Goal: Information Seeking & Learning: Learn about a topic

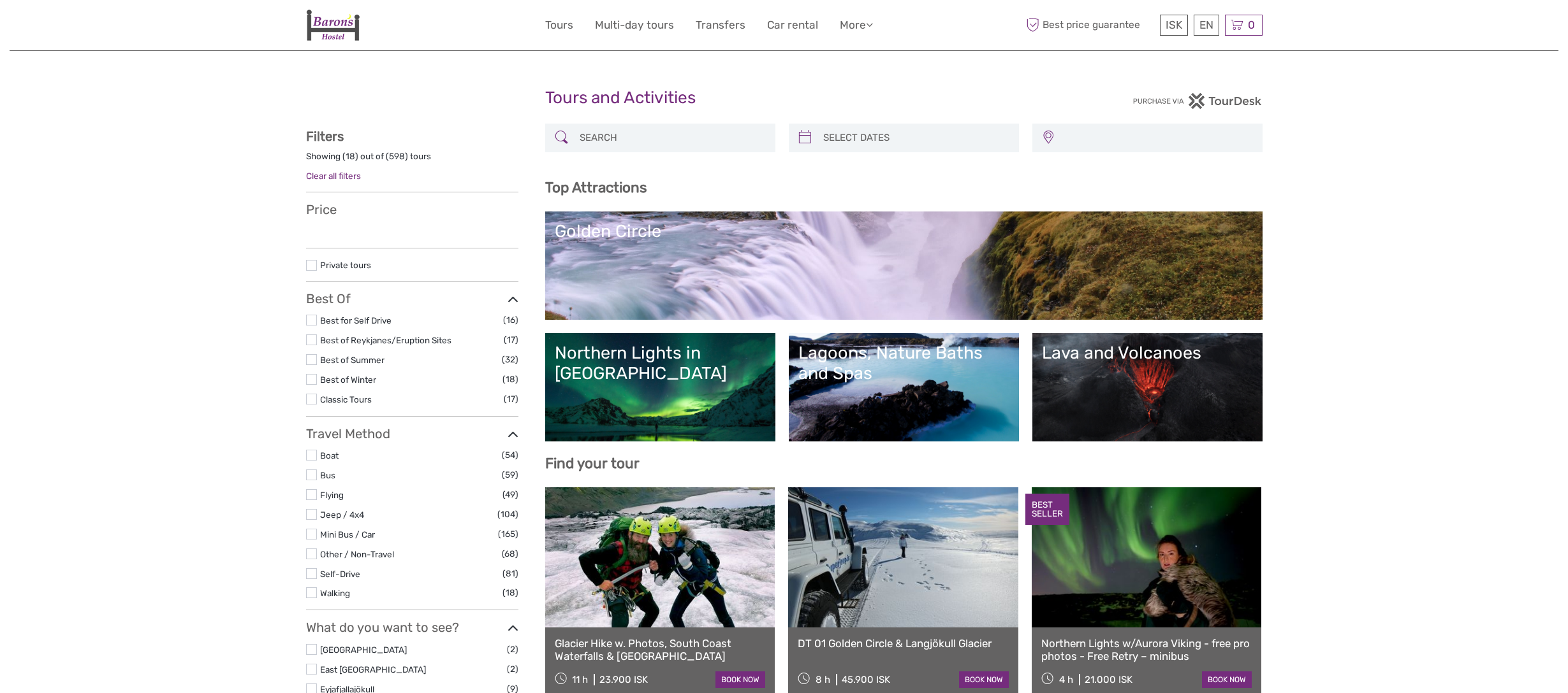
select select
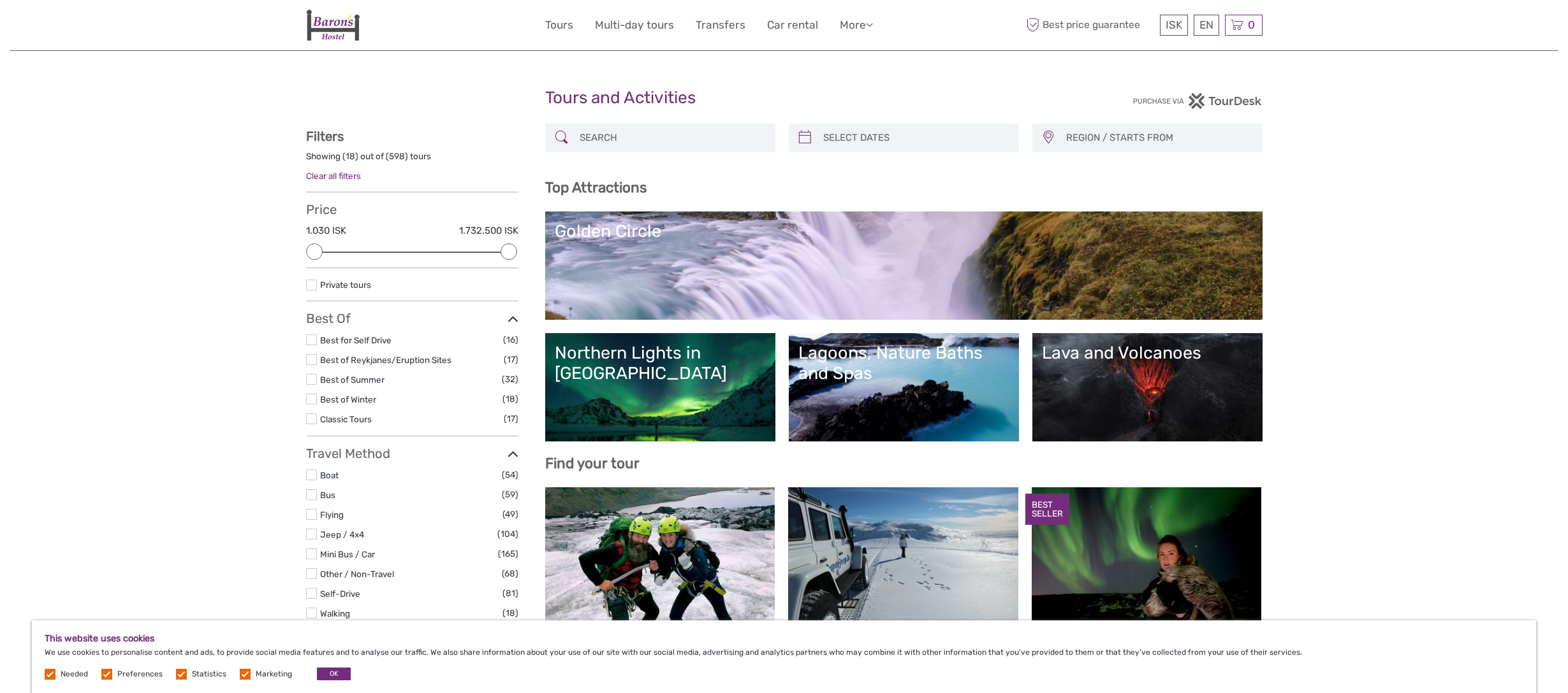
click at [671, 368] on link "Northern Lights in [GEOGRAPHIC_DATA]" at bounding box center [660, 387] width 211 height 89
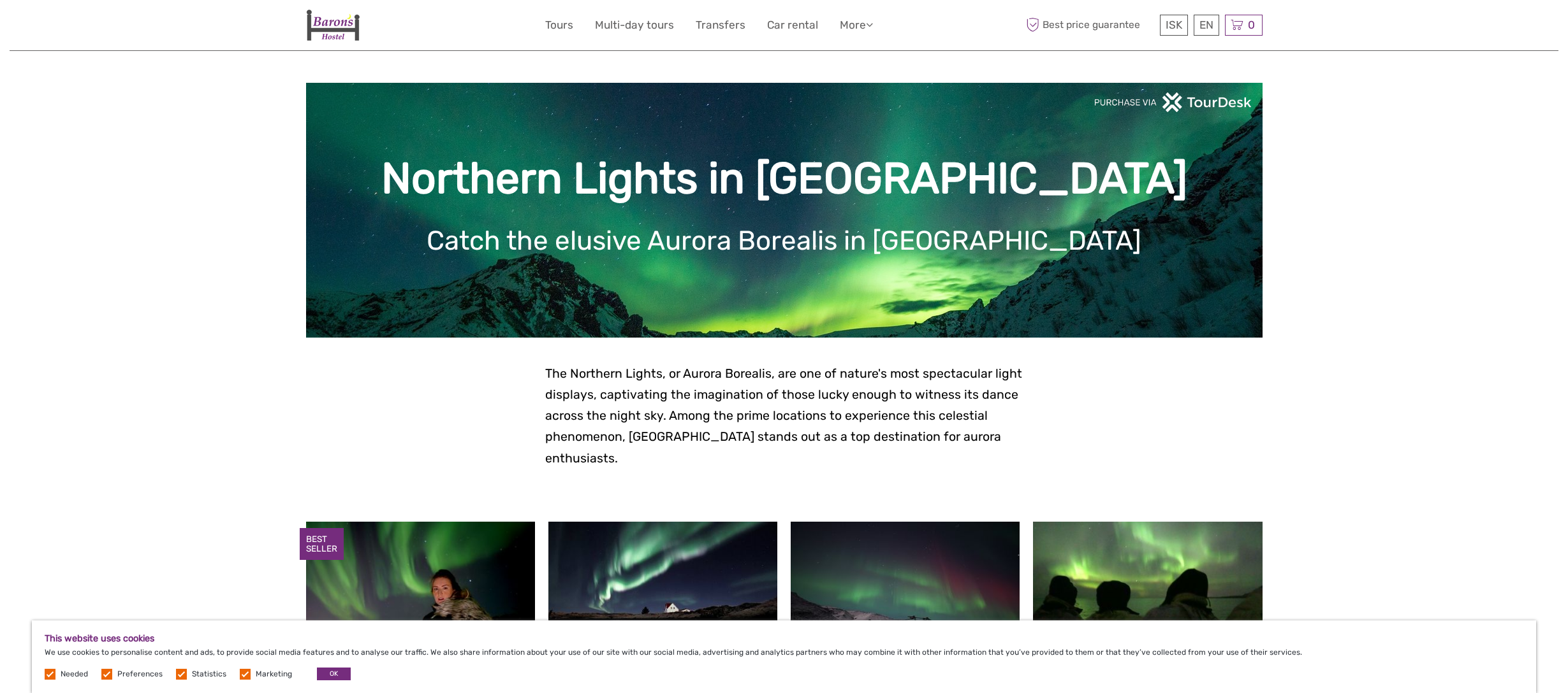
click at [329, 24] on img at bounding box center [333, 25] width 54 height 31
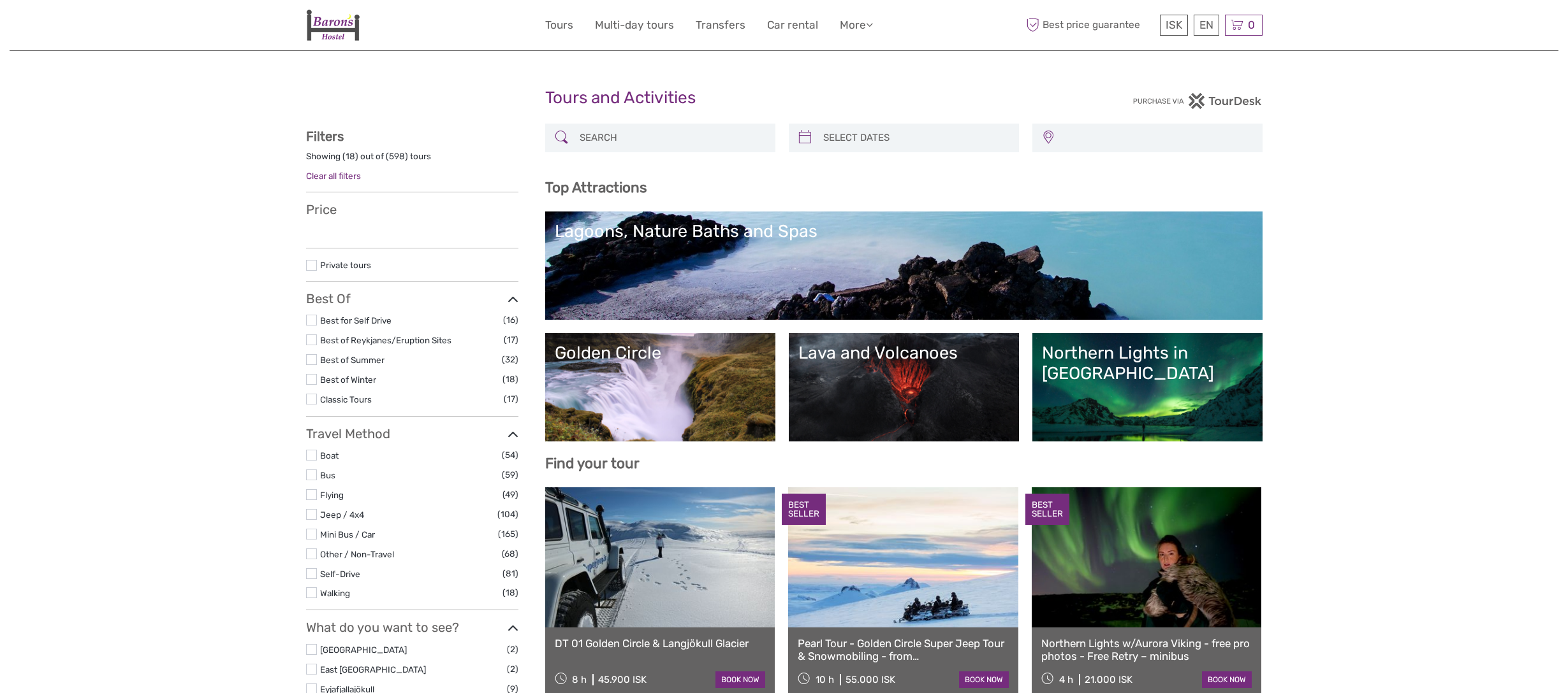
select select
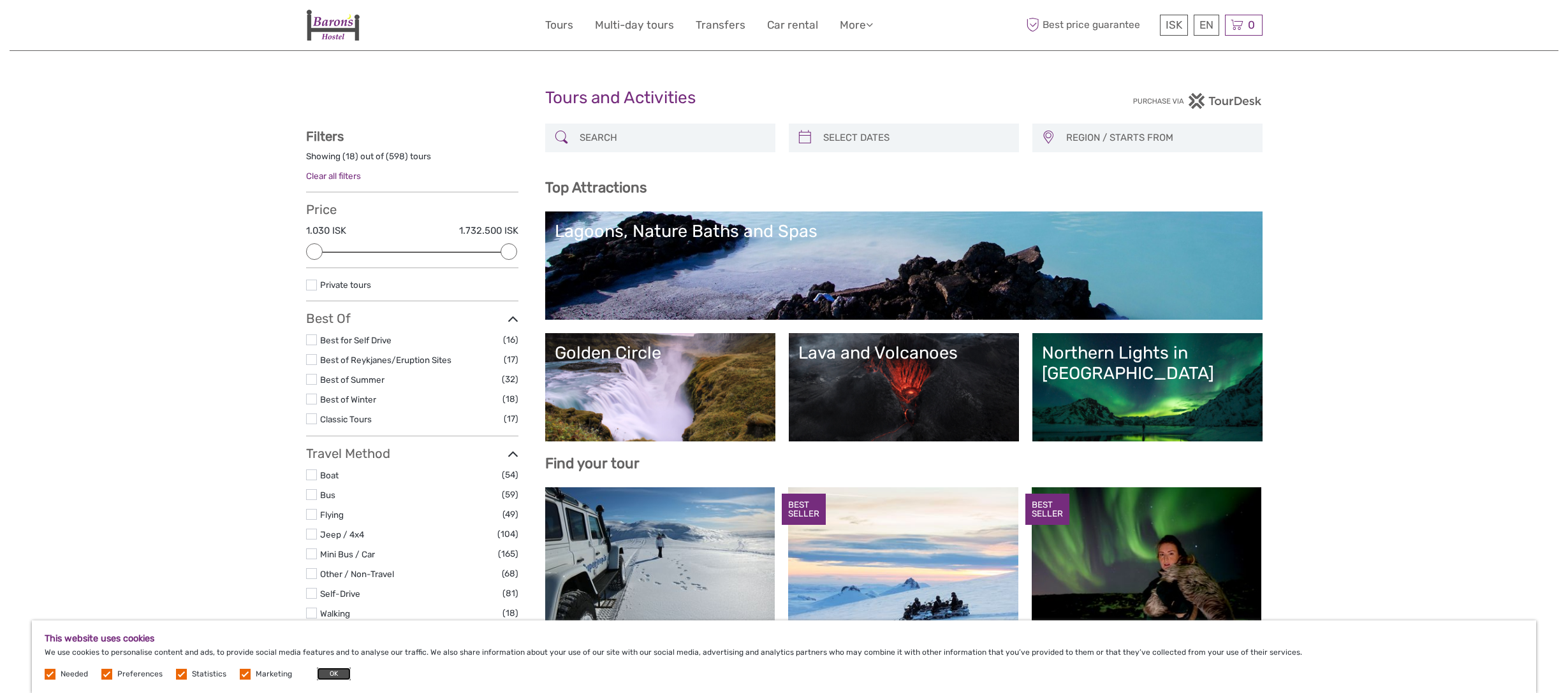
click at [328, 673] on button "OK" at bounding box center [334, 674] width 34 height 12
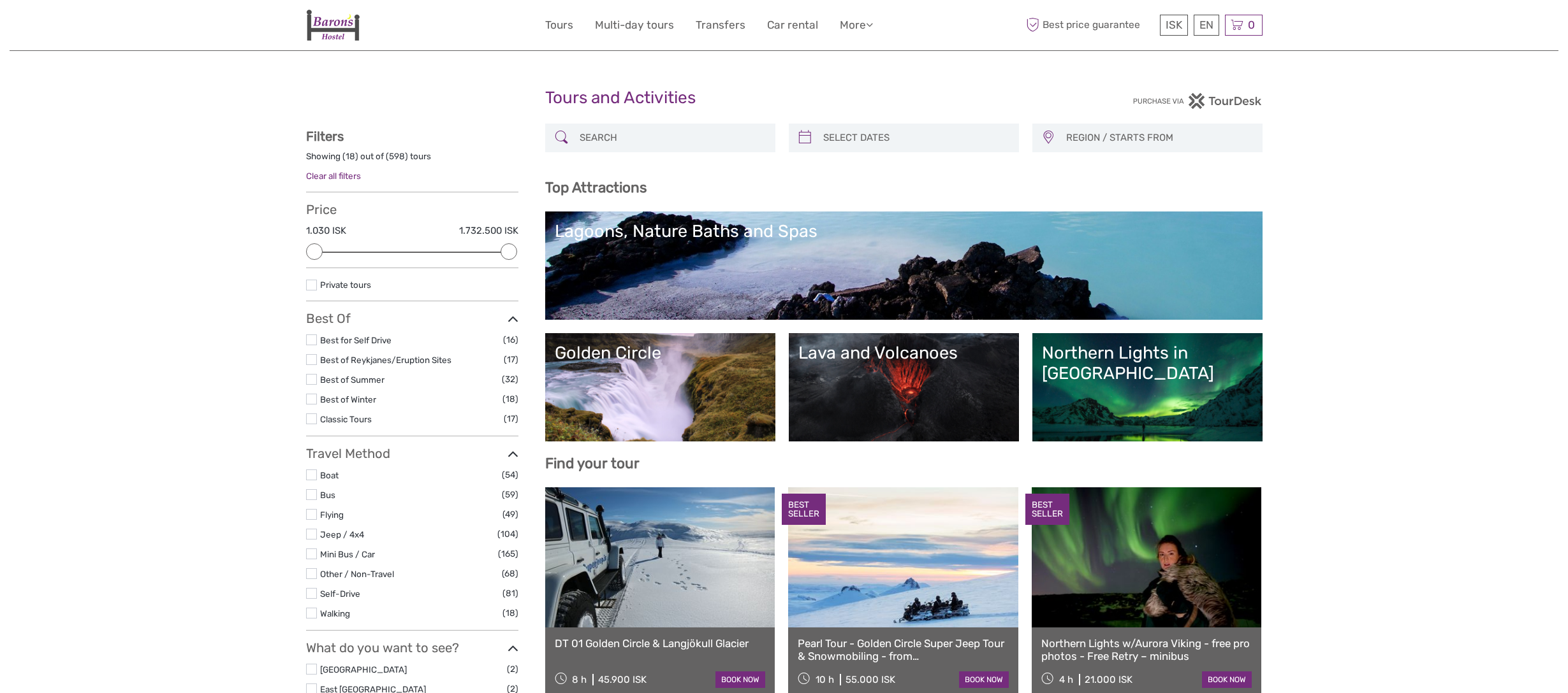
click at [662, 365] on link "Golden Circle" at bounding box center [660, 387] width 211 height 89
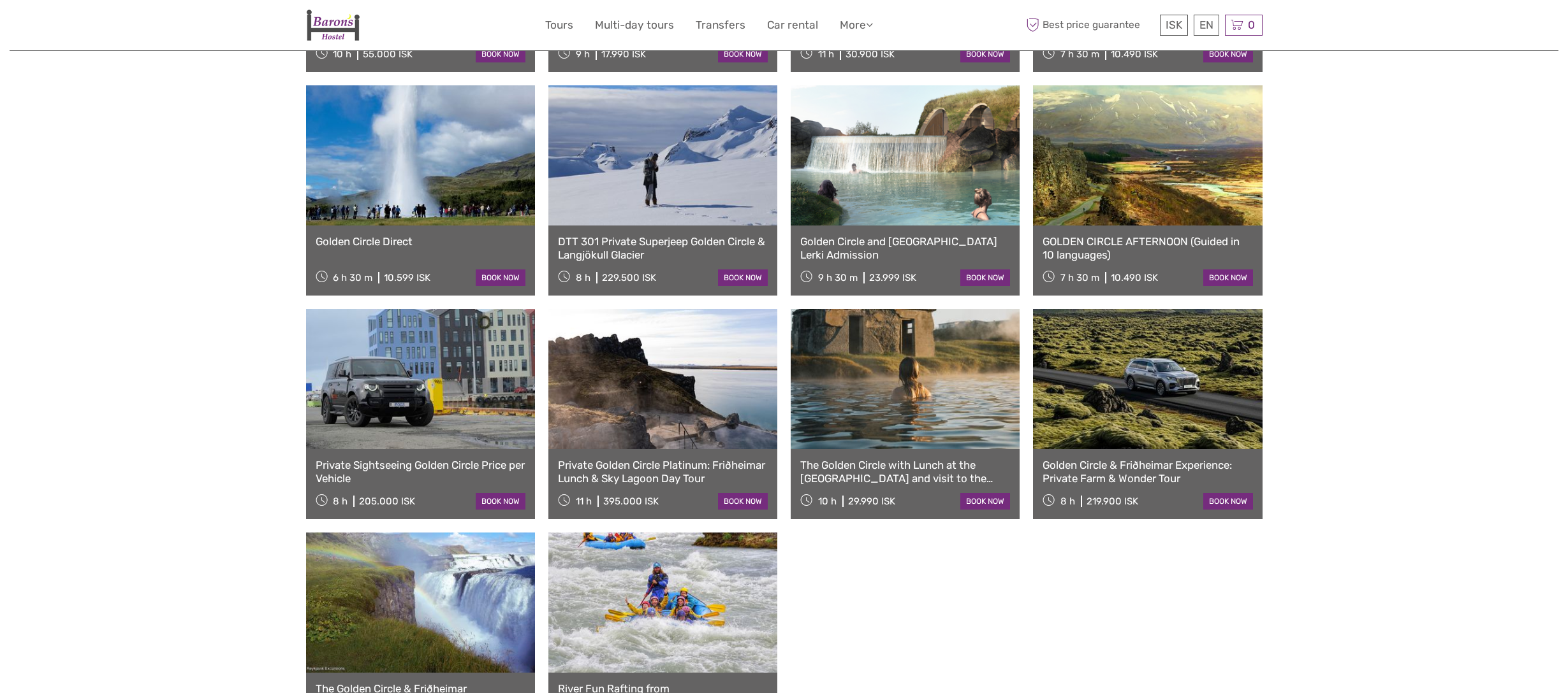
scroll to position [671, 0]
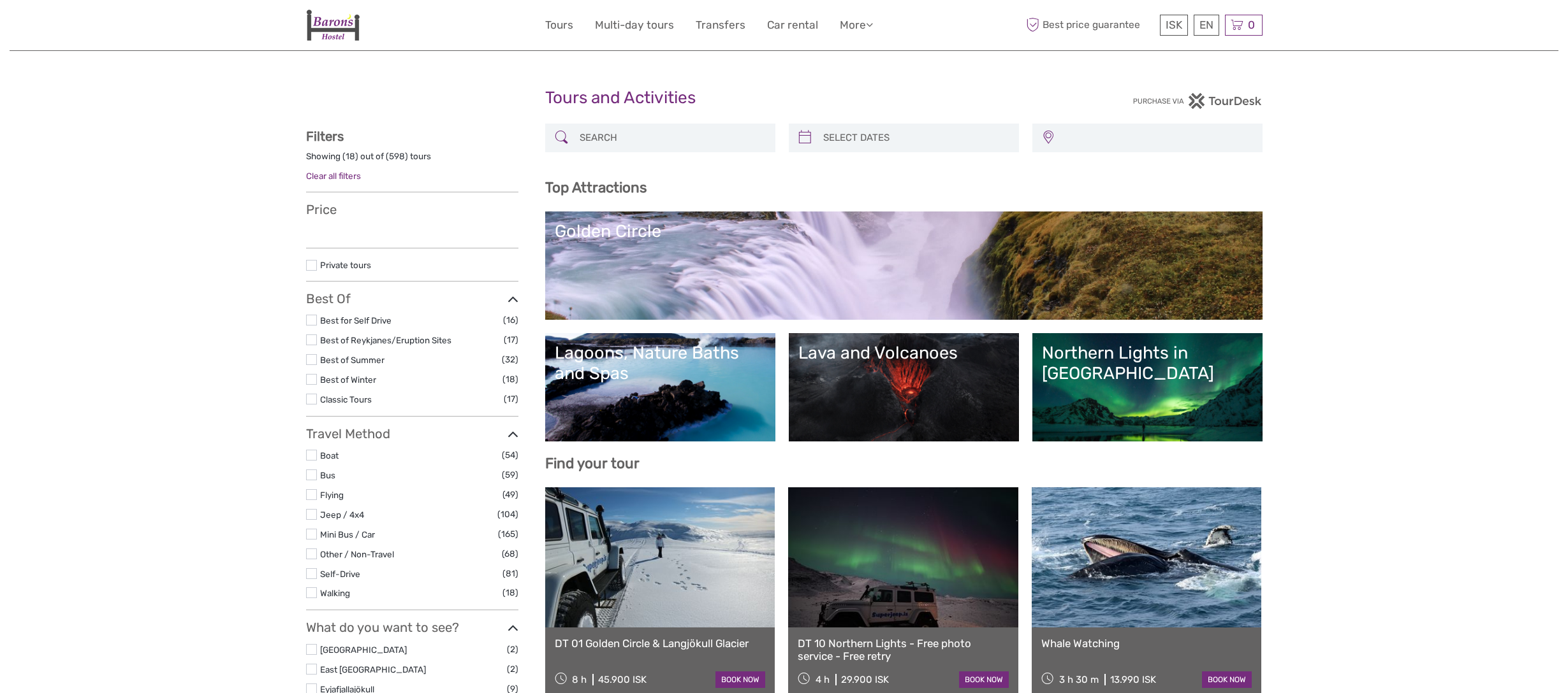
select select
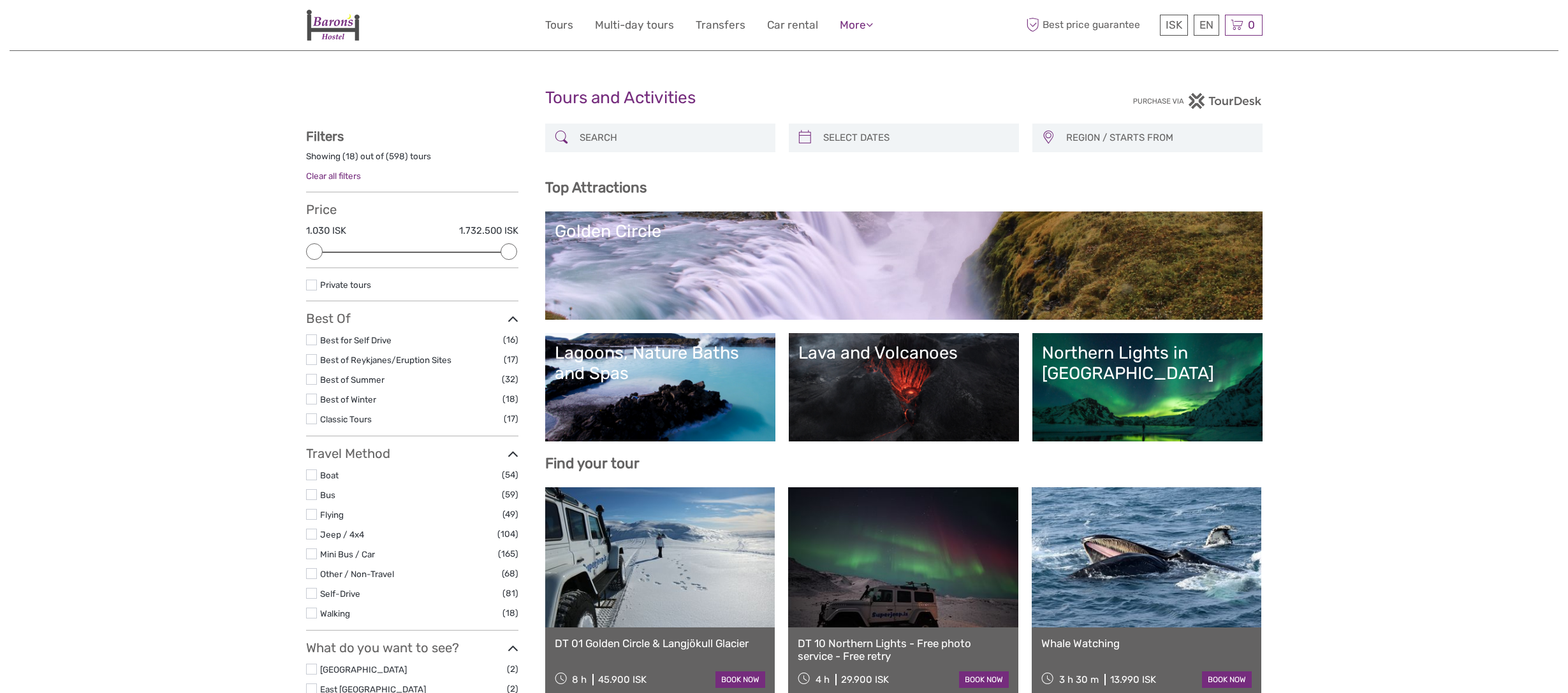
click at [855, 30] on link "More" at bounding box center [856, 25] width 33 height 18
click at [835, 49] on link "Food & drink" at bounding box center [834, 51] width 77 height 25
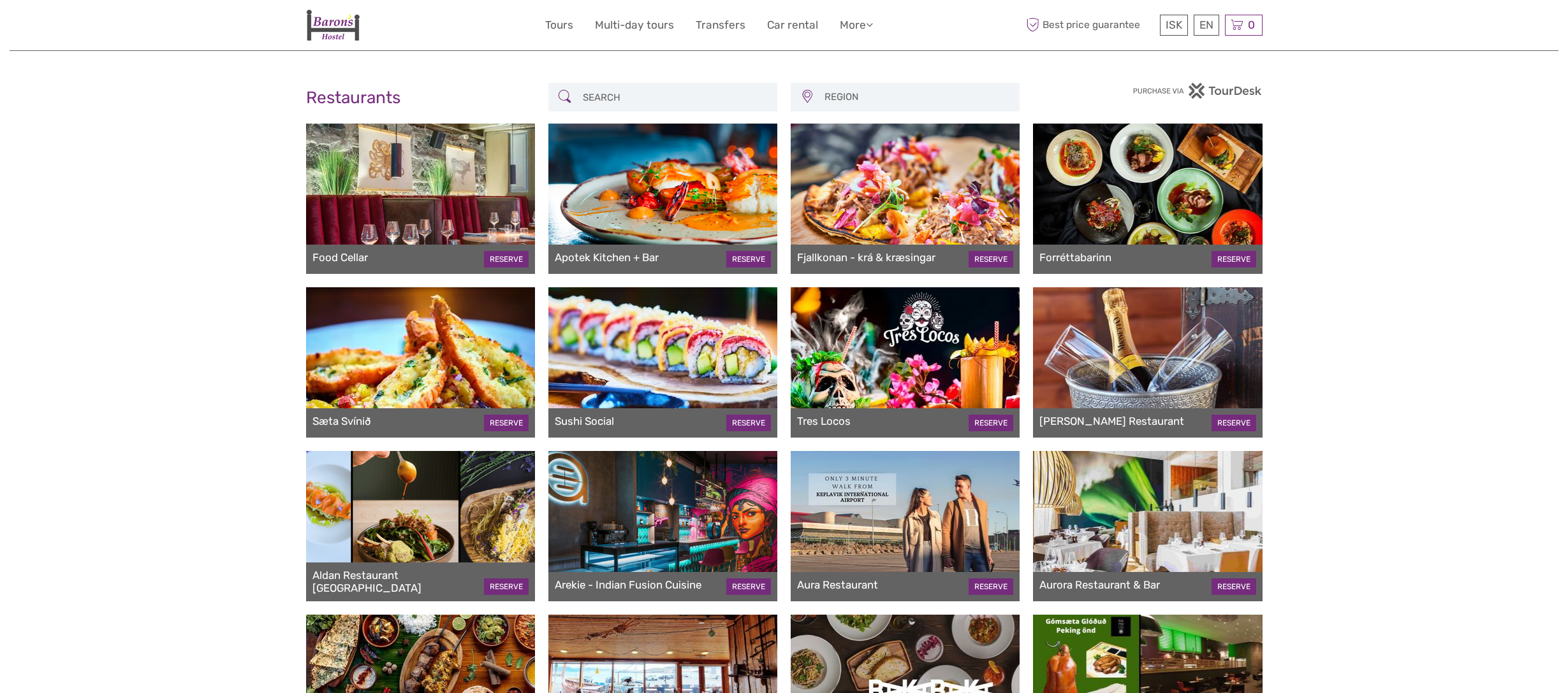
click at [447, 365] on div at bounding box center [420, 362] width 229 height 150
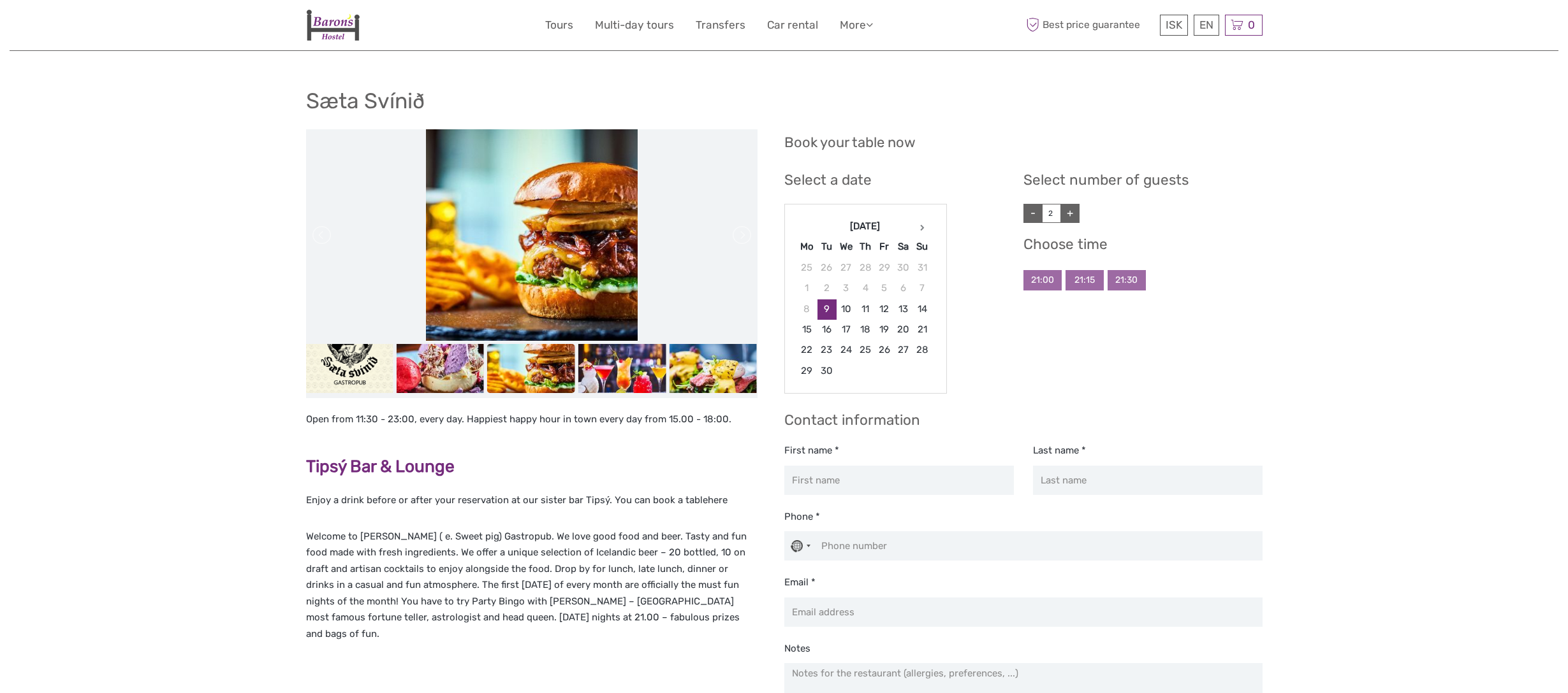
click at [1386, 130] on div "Sæta Svínið Open from 11:30 - 23:00, every day. Happiest happy hour in town eve…" at bounding box center [784, 469] width 1549 height 939
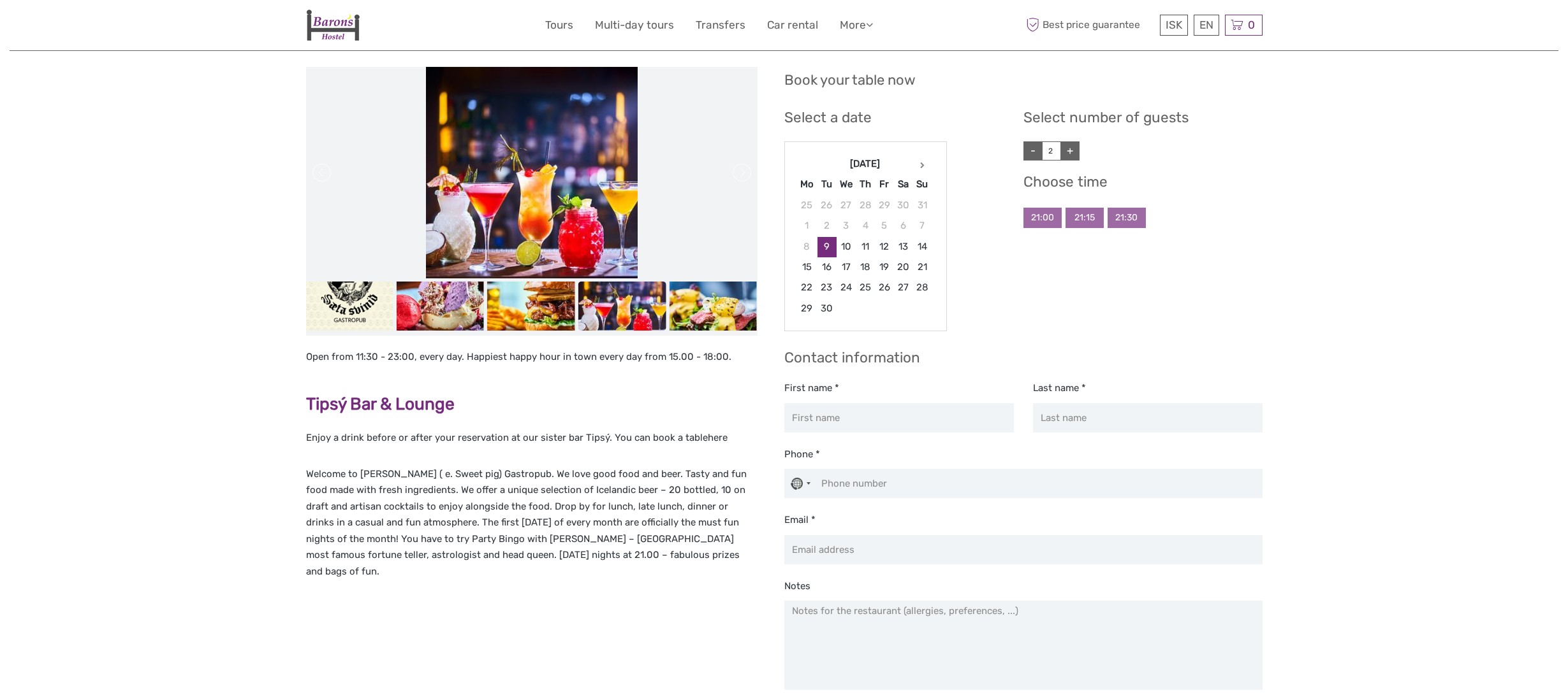
scroll to position [63, 0]
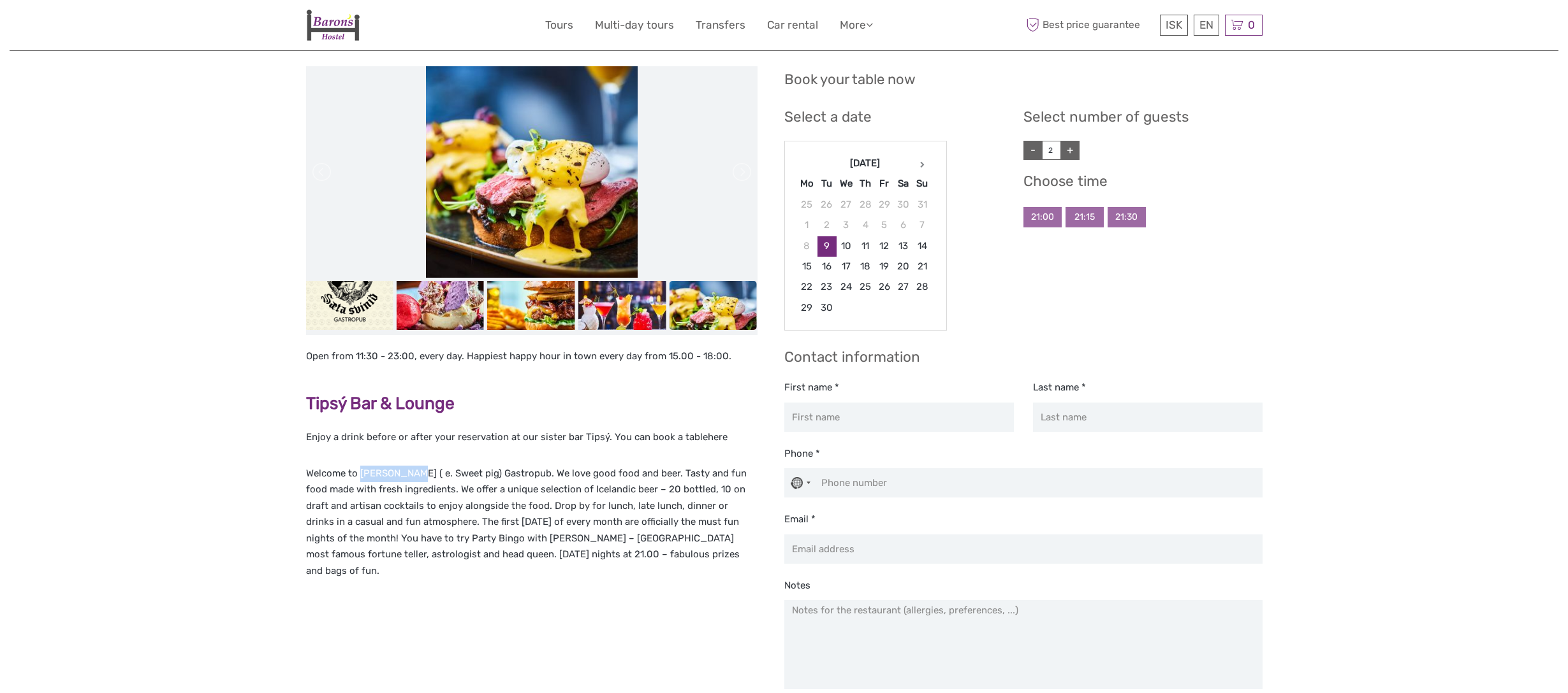
drag, startPoint x: 360, startPoint y: 472, endPoint x: 411, endPoint y: 472, distance: 51.0
click at [411, 472] on p "Welcome to Sæta Svínið ( e. Sweet pig) Gastropub. We love good food and beer. T…" at bounding box center [531, 523] width 451 height 114
copy p "Sæta Svínið"
